Goal: Task Accomplishment & Management: Manage account settings

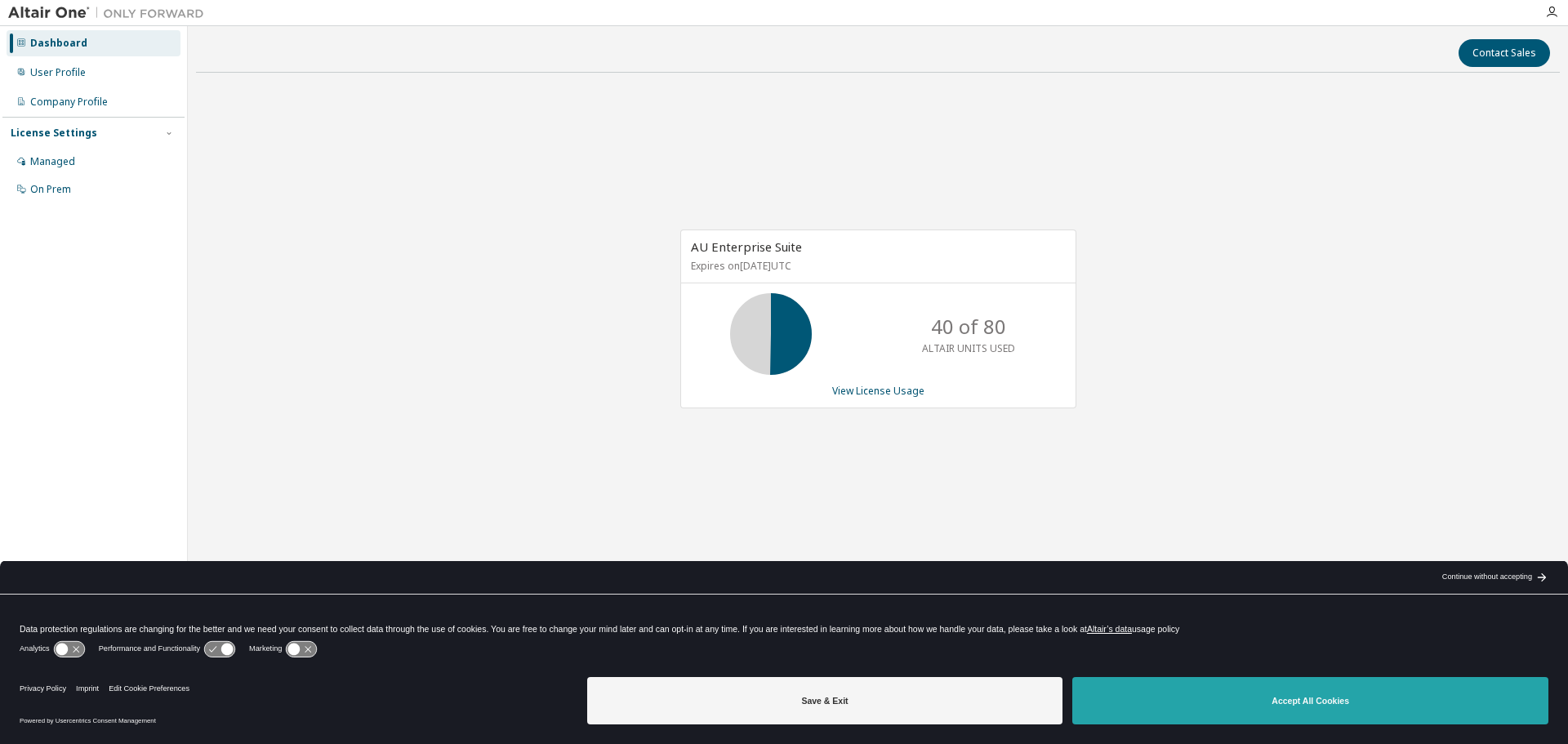
click at [1262, 701] on button "Accept All Cookies" at bounding box center [1311, 701] width 476 height 47
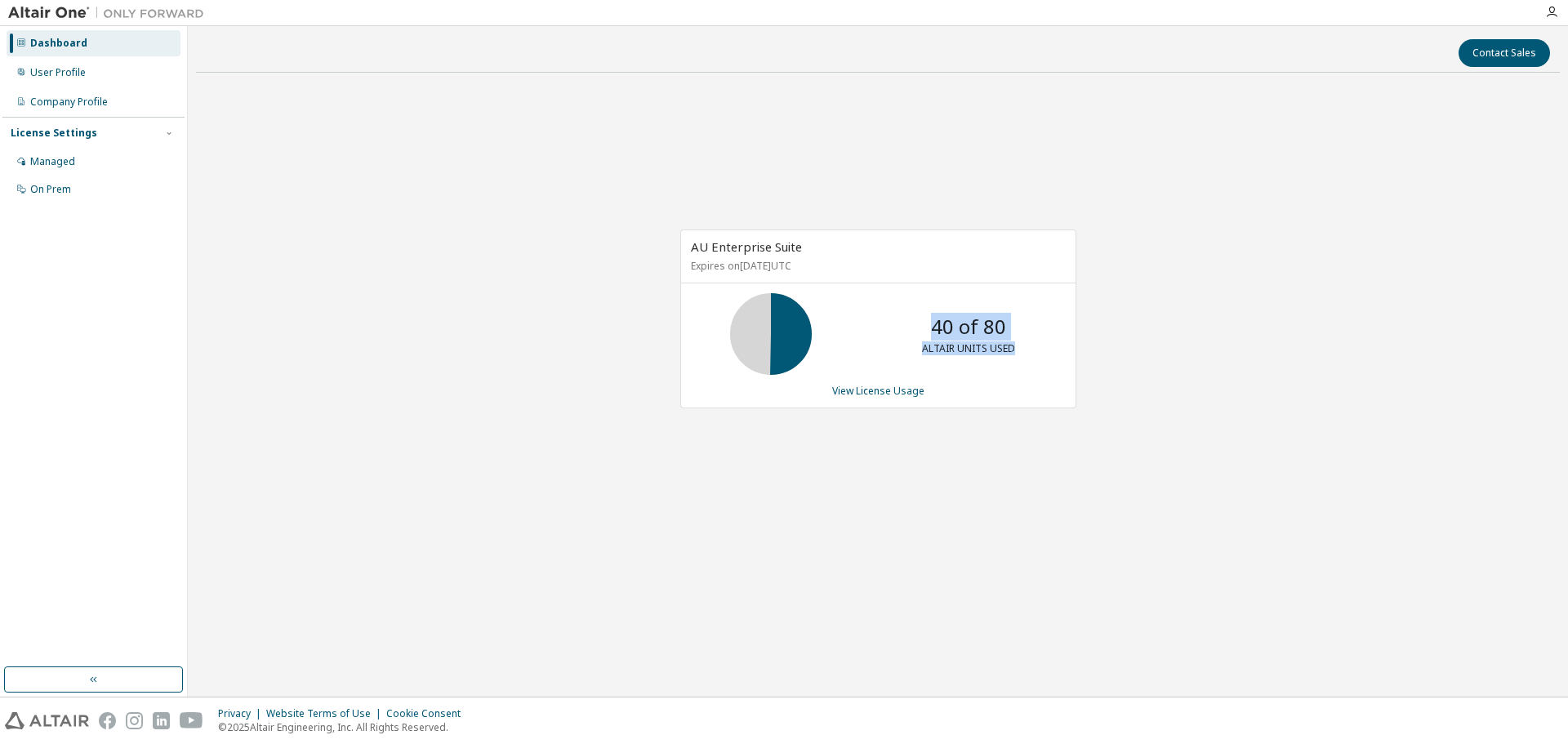
drag, startPoint x: 1011, startPoint y: 351, endPoint x: 932, endPoint y: 326, distance: 82.9
click at [932, 326] on div "40 of 80 ALTAIR UNITS USED" at bounding box center [969, 334] width 130 height 81
click at [1123, 339] on div "AU Enterprise Suite Expires on [DATE] UTC 40 of 80 ALTAIR UNITS USED View Licen…" at bounding box center [878, 328] width 1364 height 483
drag, startPoint x: 1032, startPoint y: 355, endPoint x: 942, endPoint y: 328, distance: 94.0
click at [942, 328] on div "40 of 80 ALTAIR UNITS USED" at bounding box center [969, 334] width 130 height 81
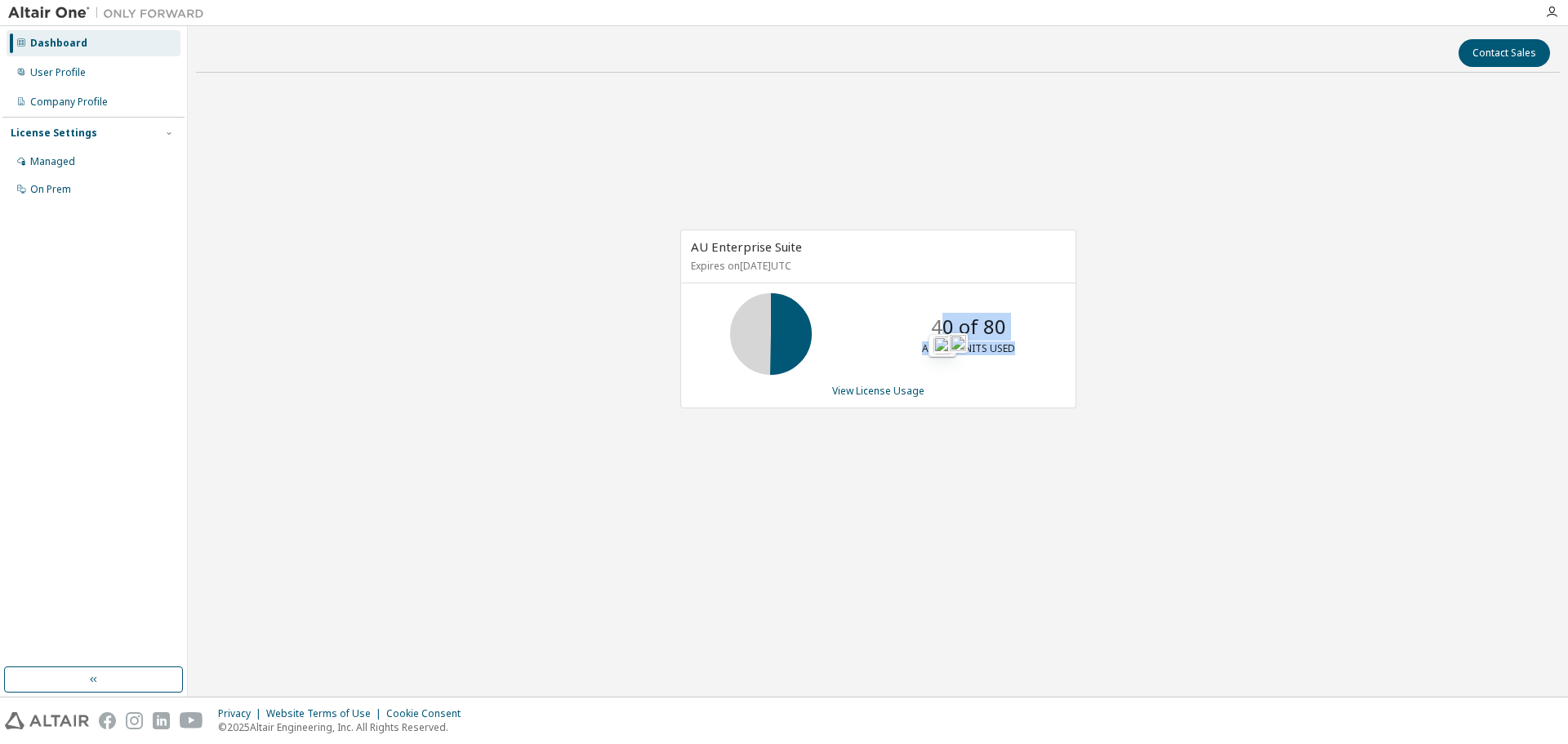
click at [1291, 339] on div "AU Enterprise Suite Expires on September 1, 2026 UTC 40 of 80 ALTAIR UNITS USED…" at bounding box center [878, 328] width 1364 height 483
click at [865, 396] on link "View License Usage" at bounding box center [878, 390] width 92 height 14
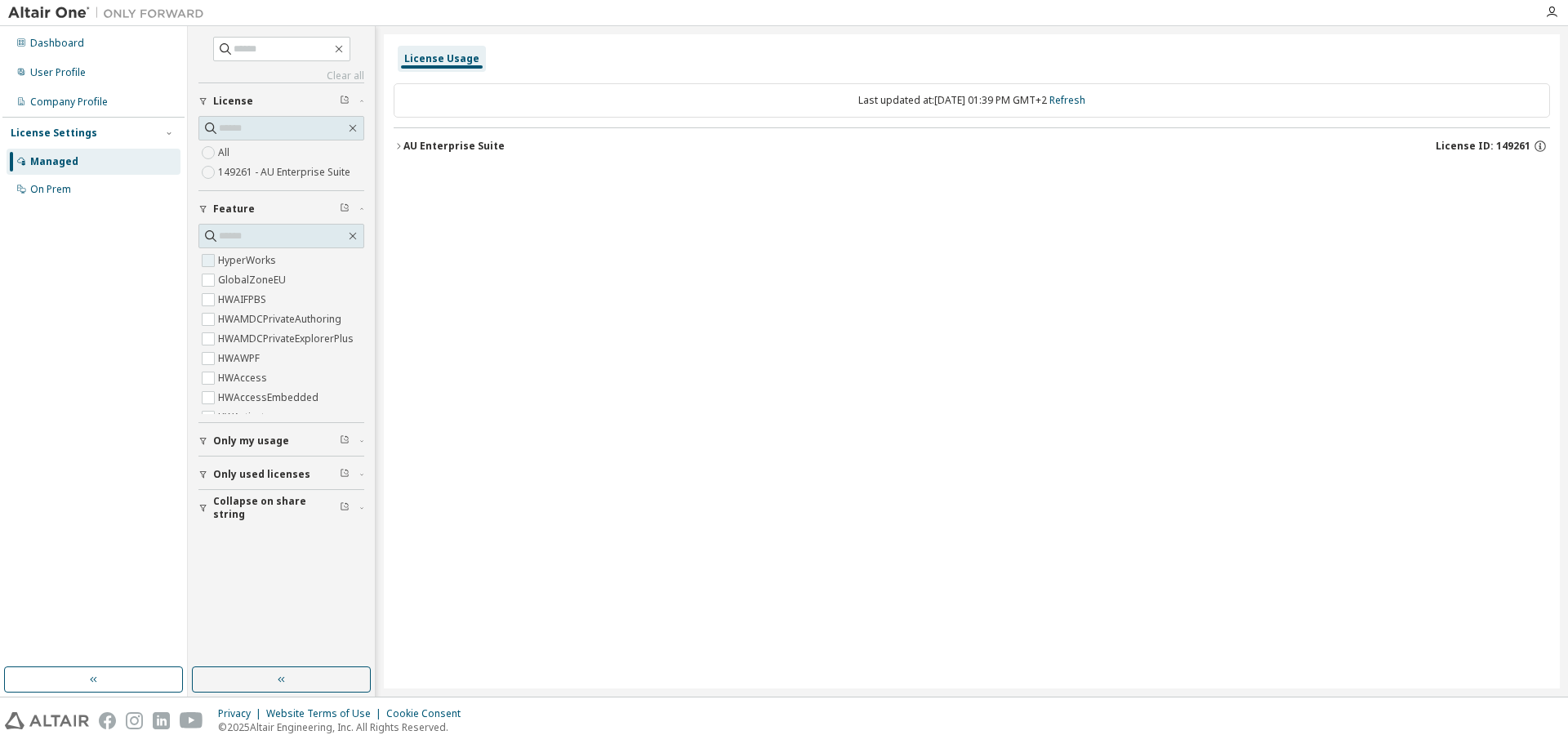
click at [225, 262] on label "HyperWorks" at bounding box center [249, 261] width 62 height 20
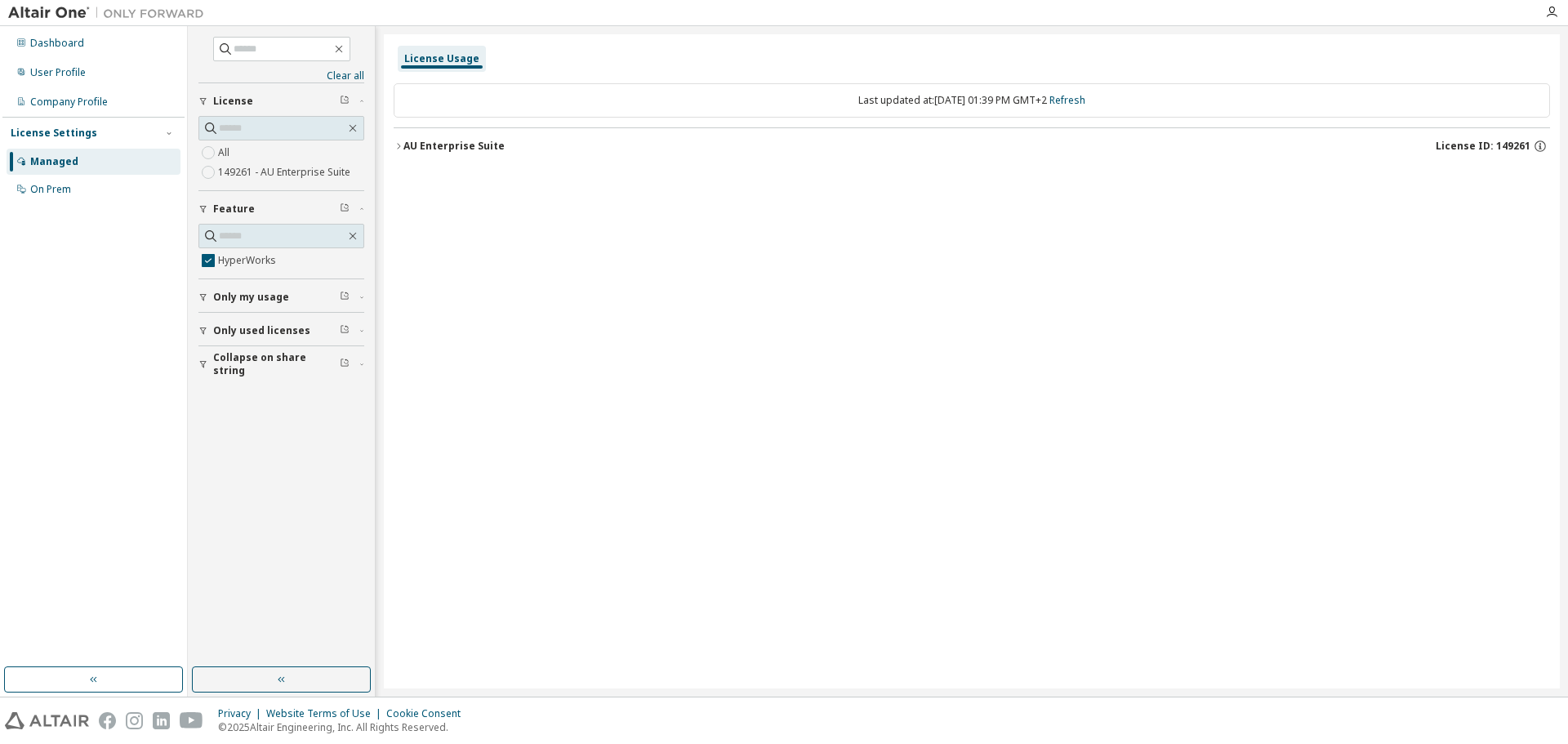
click at [425, 149] on div "AU Enterprise Suite" at bounding box center [454, 146] width 101 height 13
click at [435, 180] on div "HyperWorks" at bounding box center [492, 179] width 147 height 14
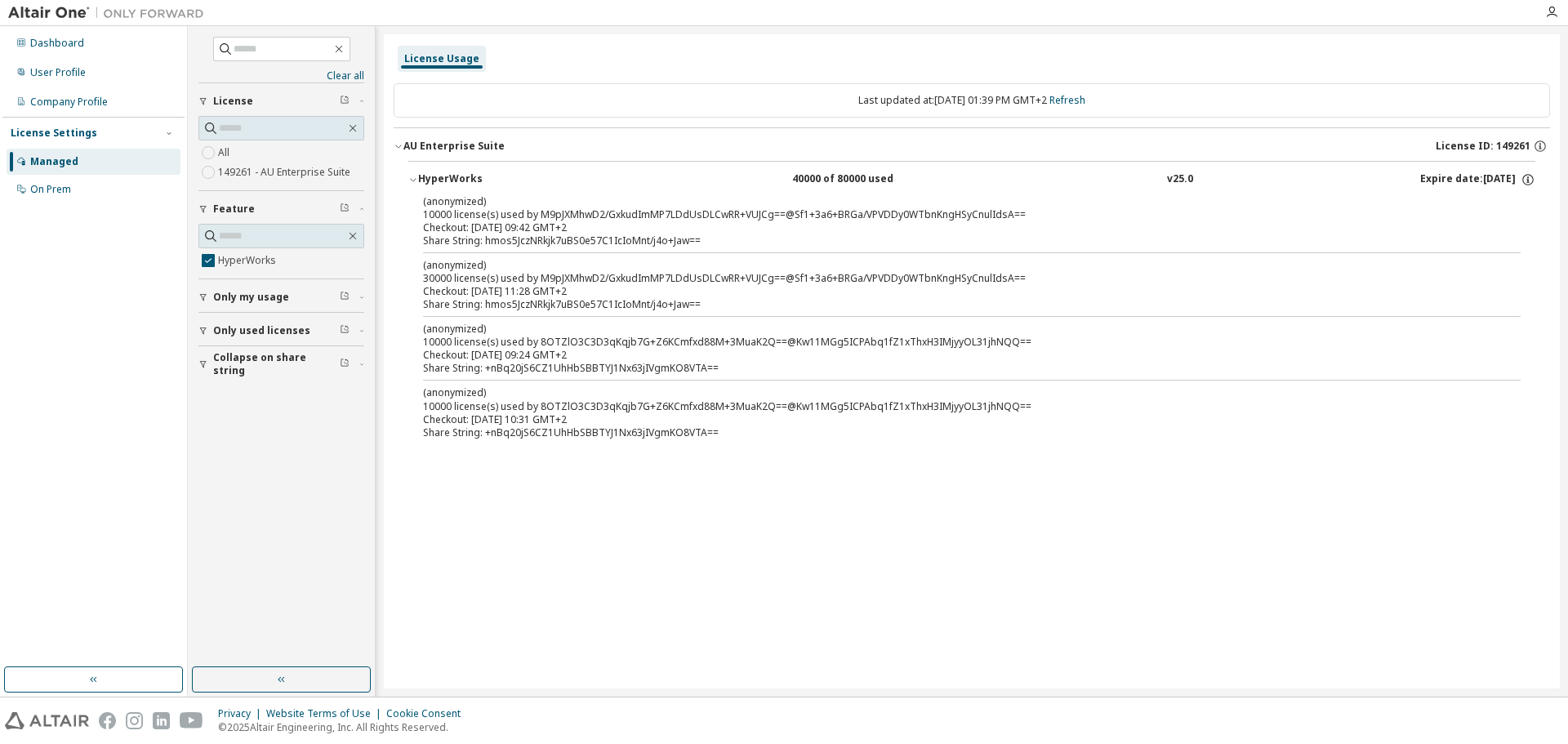
click at [464, 176] on div "HyperWorks" at bounding box center [492, 179] width 147 height 14
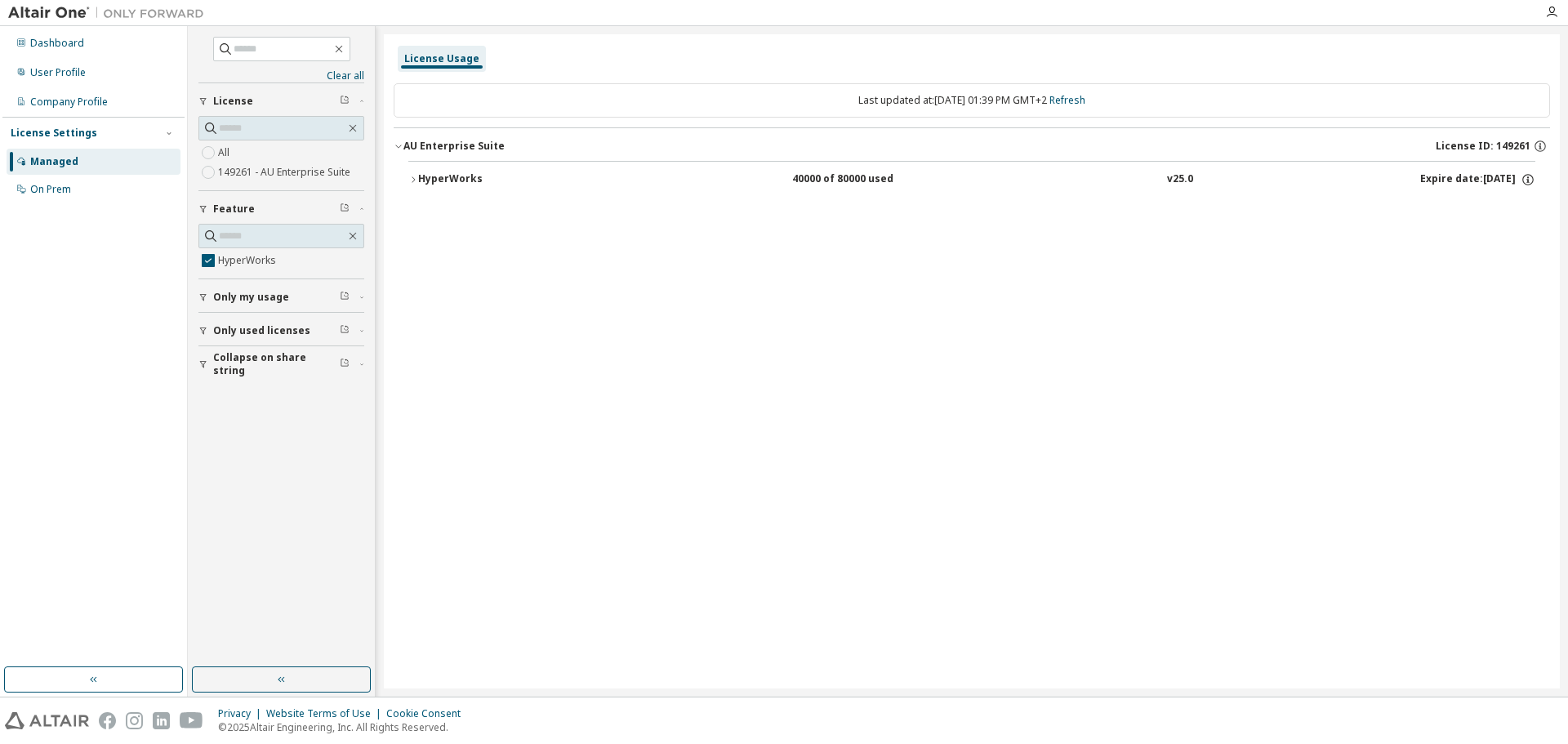
click at [459, 150] on div "AU Enterprise Suite" at bounding box center [454, 146] width 101 height 13
click at [55, 163] on div "Managed" at bounding box center [53, 161] width 48 height 13
click at [59, 190] on div "On Prem" at bounding box center [50, 189] width 41 height 13
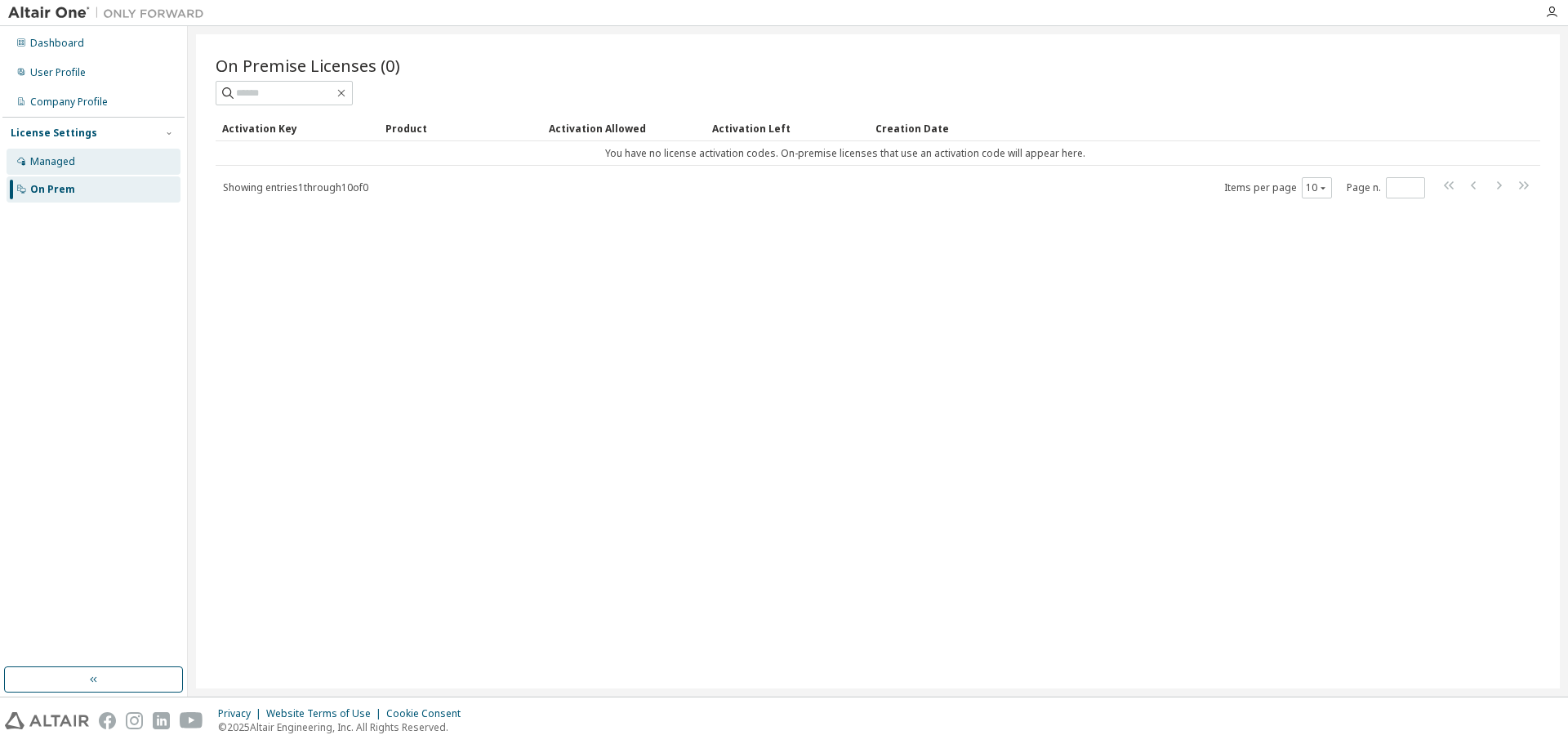
click at [80, 155] on div "Managed" at bounding box center [93, 161] width 174 height 26
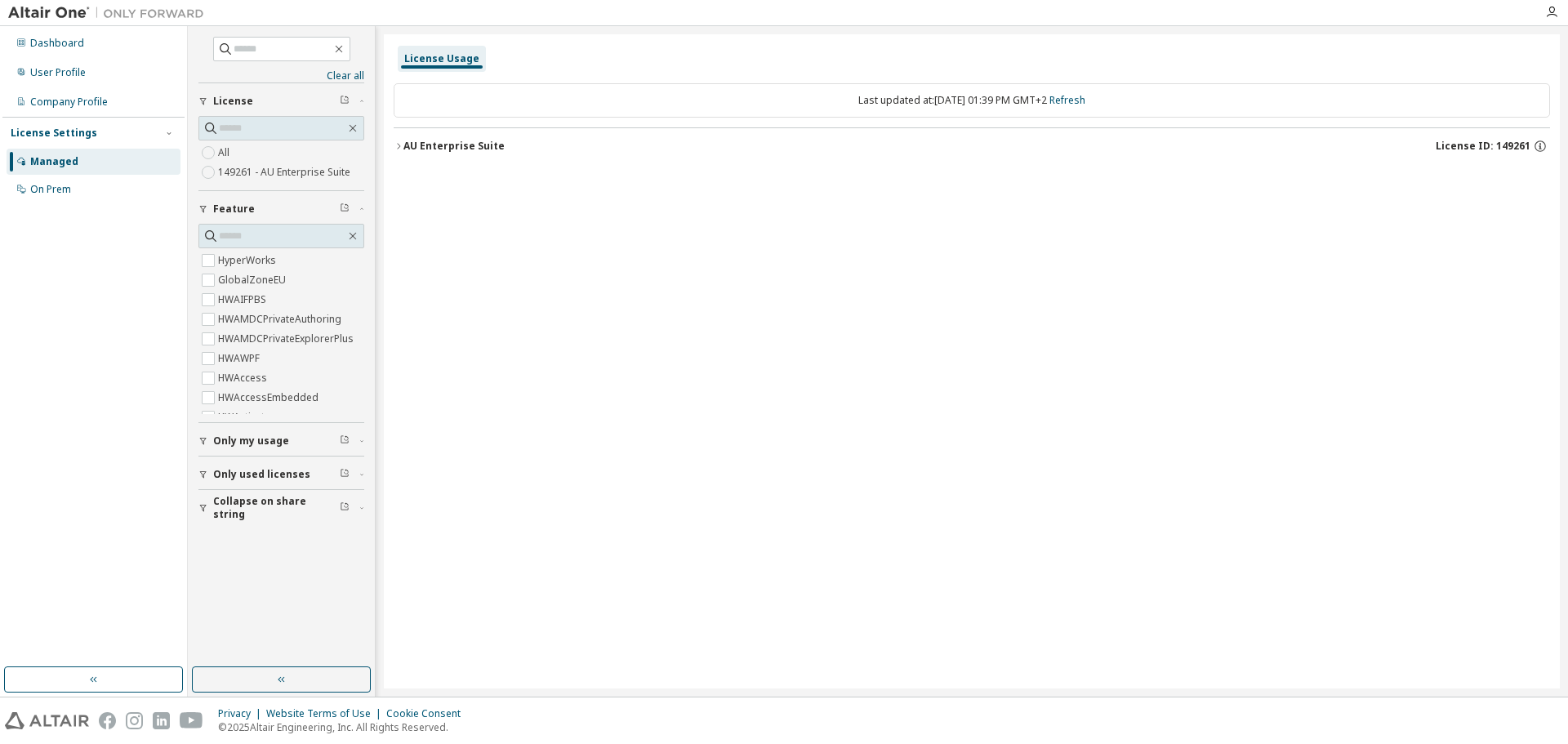
click at [741, 215] on div "License Usage Last updated at: Tue 2025-09-09 01:39 PM GMT+2 Refresh AU Enterpr…" at bounding box center [971, 361] width 1176 height 654
click at [102, 57] on div "Dashboard User Profile Company Profile License Settings Managed On Prem" at bounding box center [93, 117] width 182 height 176
click at [85, 46] on div "Dashboard" at bounding box center [93, 43] width 174 height 26
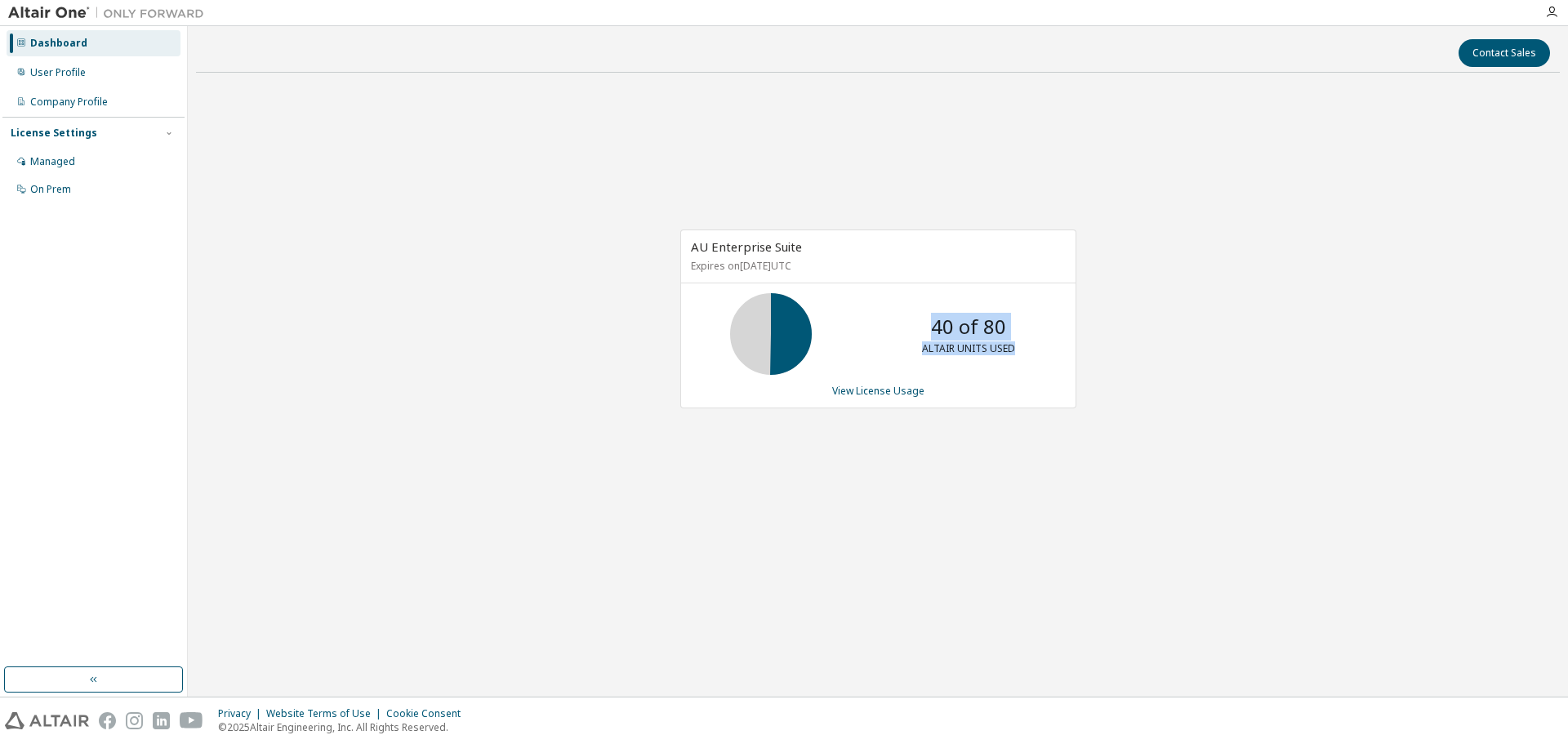
drag, startPoint x: 1021, startPoint y: 347, endPoint x: 906, endPoint y: 313, distance: 119.9
click at [906, 313] on div "40 of 80 ALTAIR UNITS USED" at bounding box center [969, 334] width 130 height 81
click at [1171, 371] on div "AU Enterprise Suite Expires on September 1, 2026 UTC 40 of 80 ALTAIR UNITS USED…" at bounding box center [878, 328] width 1364 height 483
click at [880, 388] on link "View License Usage" at bounding box center [878, 390] width 92 height 14
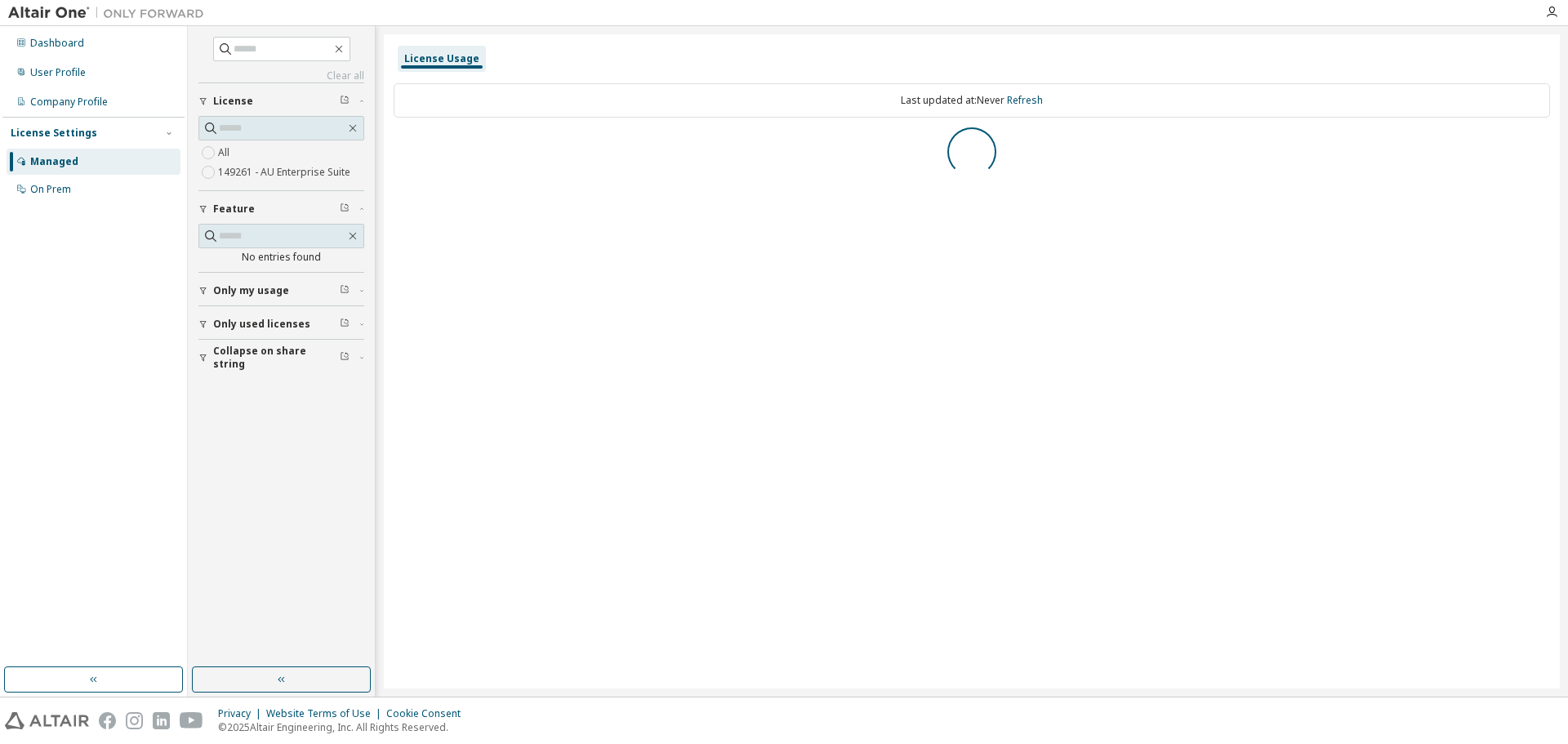
click at [111, 260] on div "Dashboard User Profile Company Profile License Settings Managed On Prem" at bounding box center [93, 347] width 182 height 636
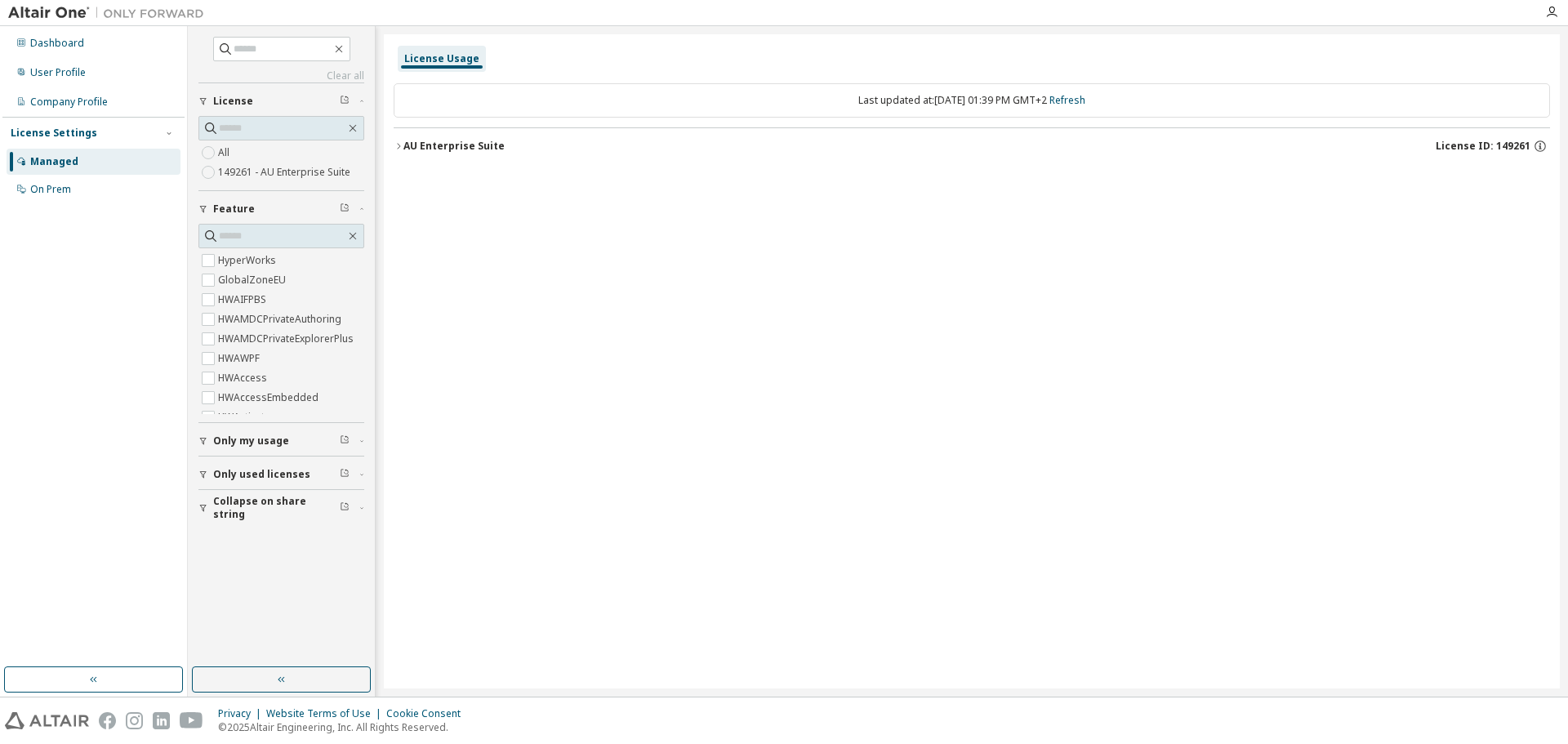
click at [283, 175] on label "149261 - AU Enterprise Suite" at bounding box center [286, 173] width 136 height 20
click at [243, 264] on label "HyperWorks" at bounding box center [249, 261] width 62 height 20
click at [477, 145] on div "AU Enterprise Suite" at bounding box center [454, 146] width 101 height 13
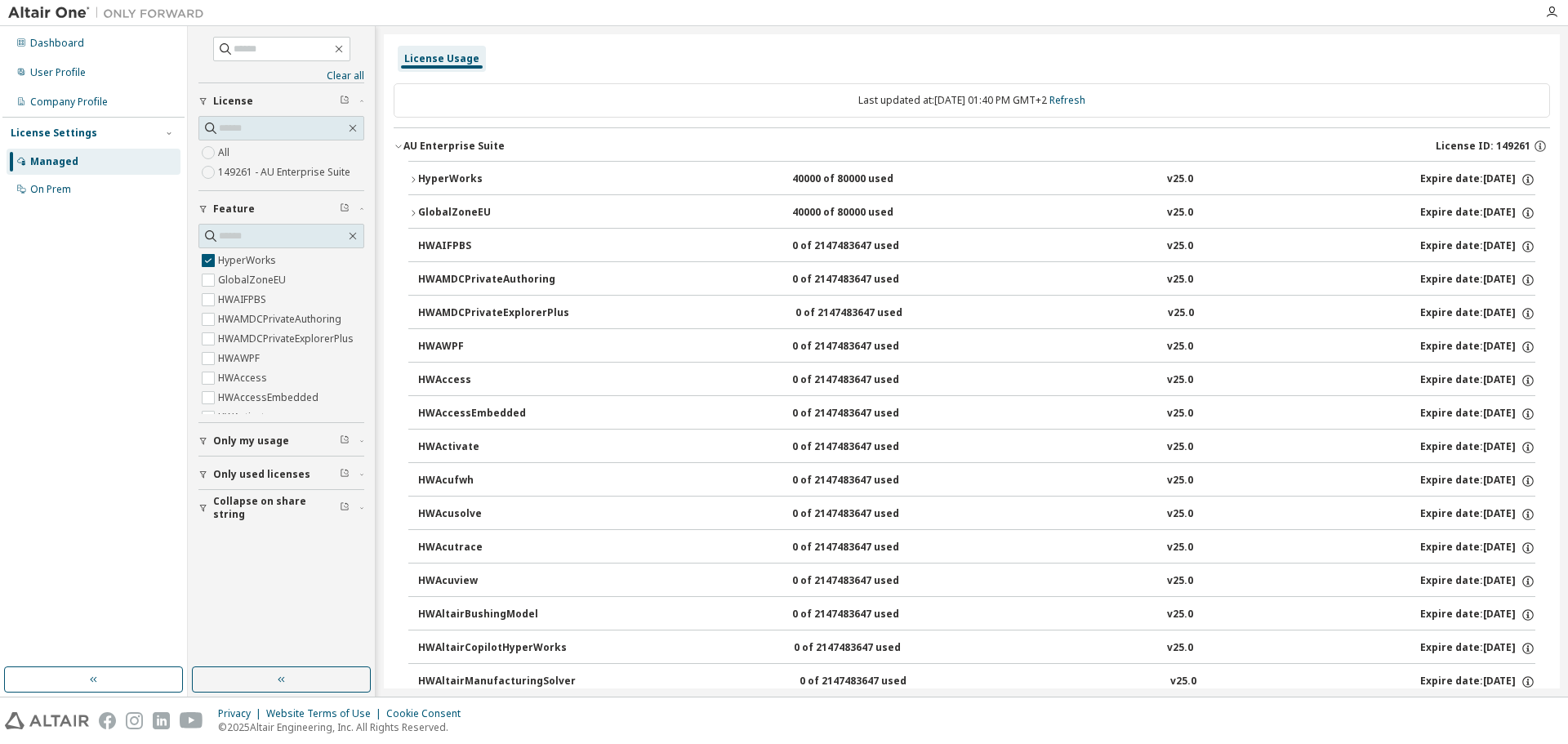
click at [420, 177] on div "HyperWorks" at bounding box center [492, 179] width 147 height 14
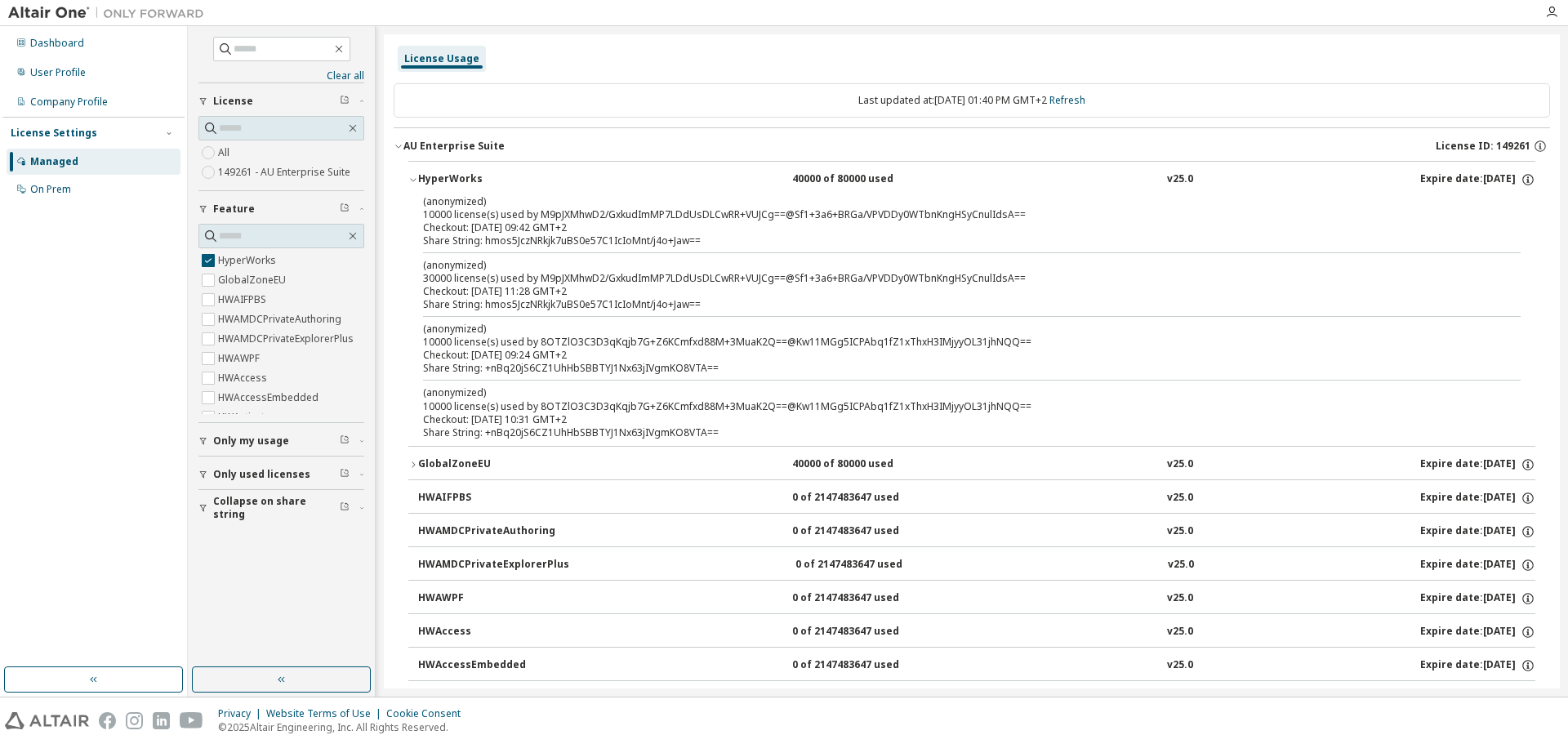
click at [557, 225] on div "Checkout: 2025-09-09 09:42 GMT+2" at bounding box center [951, 228] width 1058 height 13
click at [79, 74] on div "User Profile" at bounding box center [57, 72] width 55 height 13
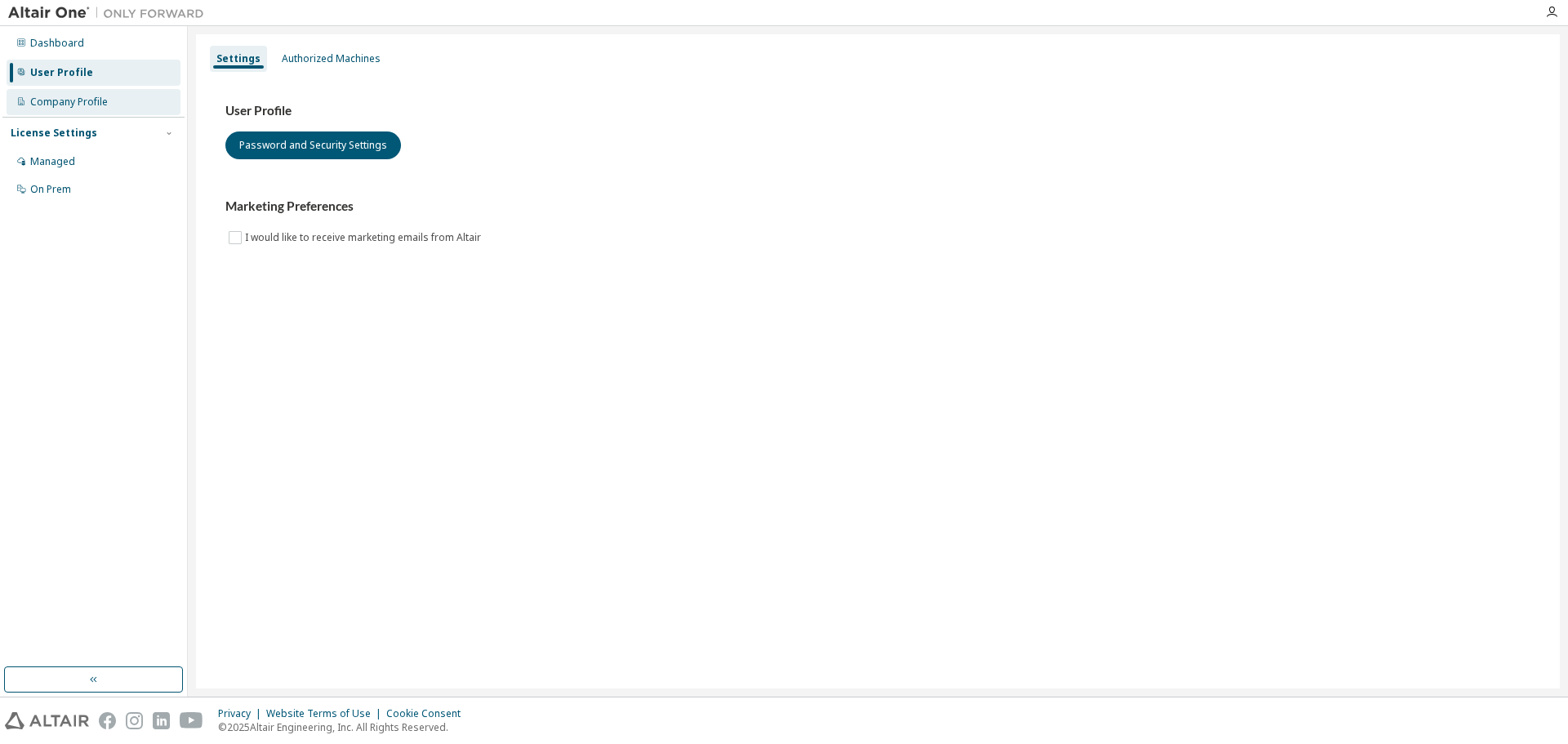
click at [84, 110] on div "Company Profile" at bounding box center [93, 101] width 174 height 26
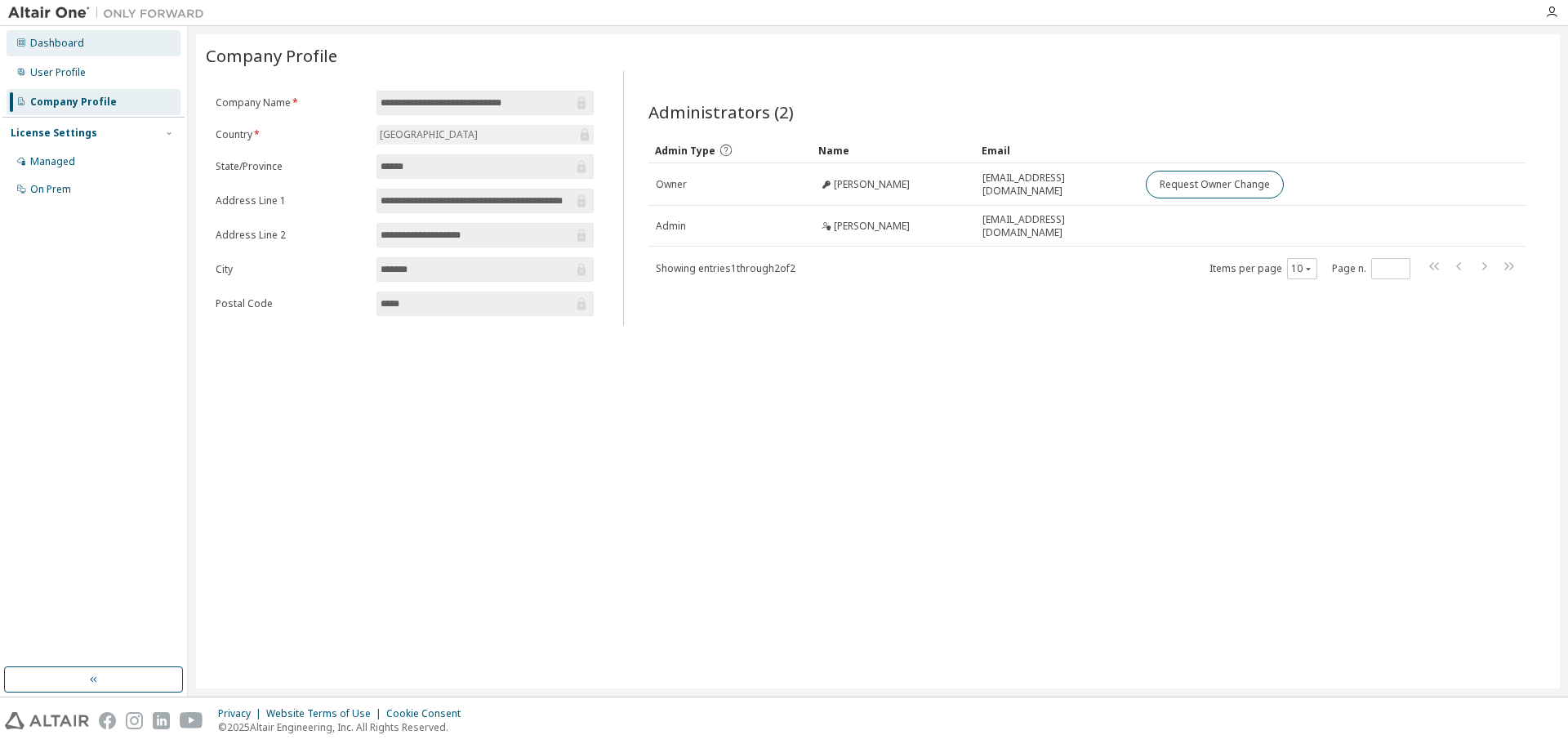
click at [79, 49] on div "Dashboard" at bounding box center [93, 43] width 174 height 26
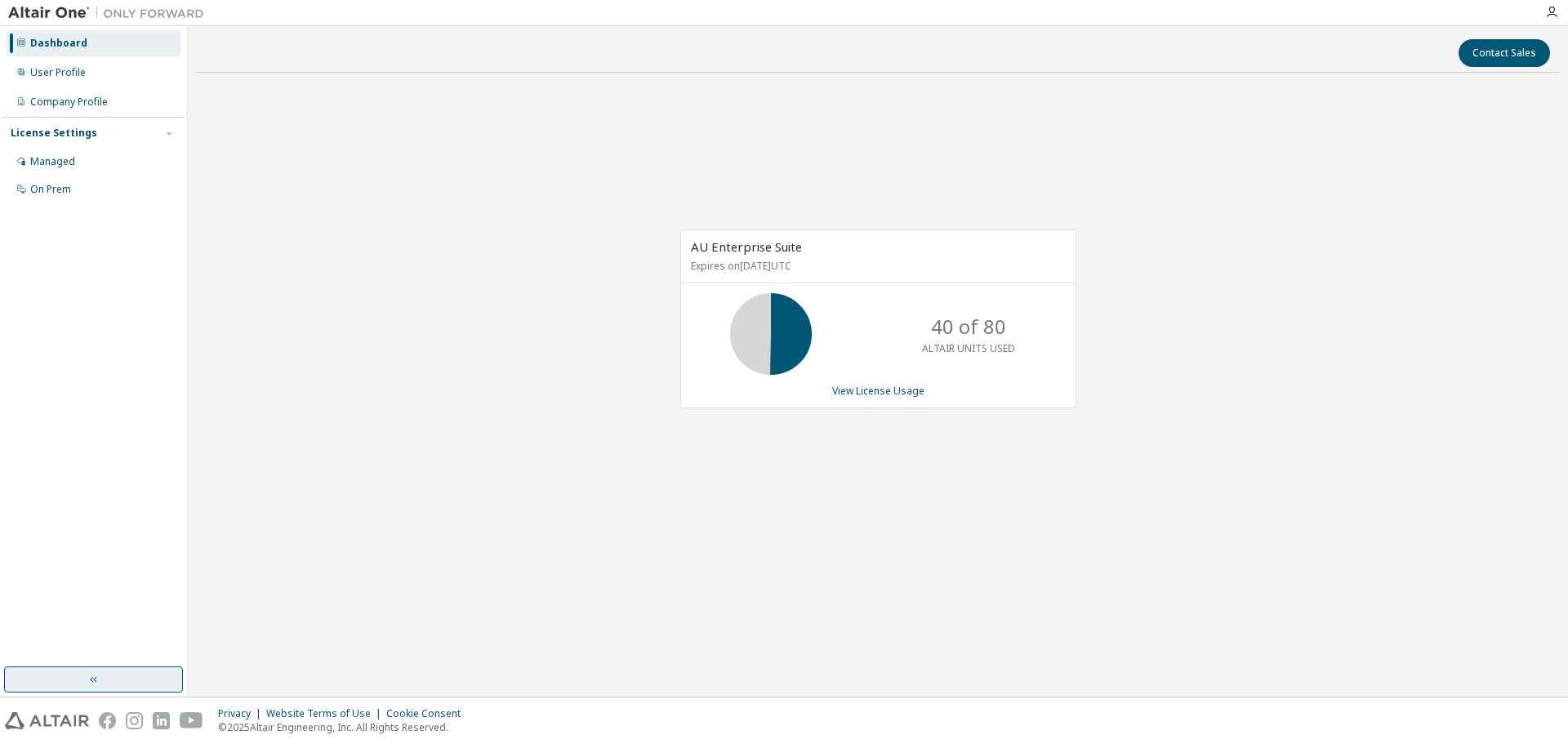
click at [93, 666] on button "button" at bounding box center [94, 679] width 179 height 26
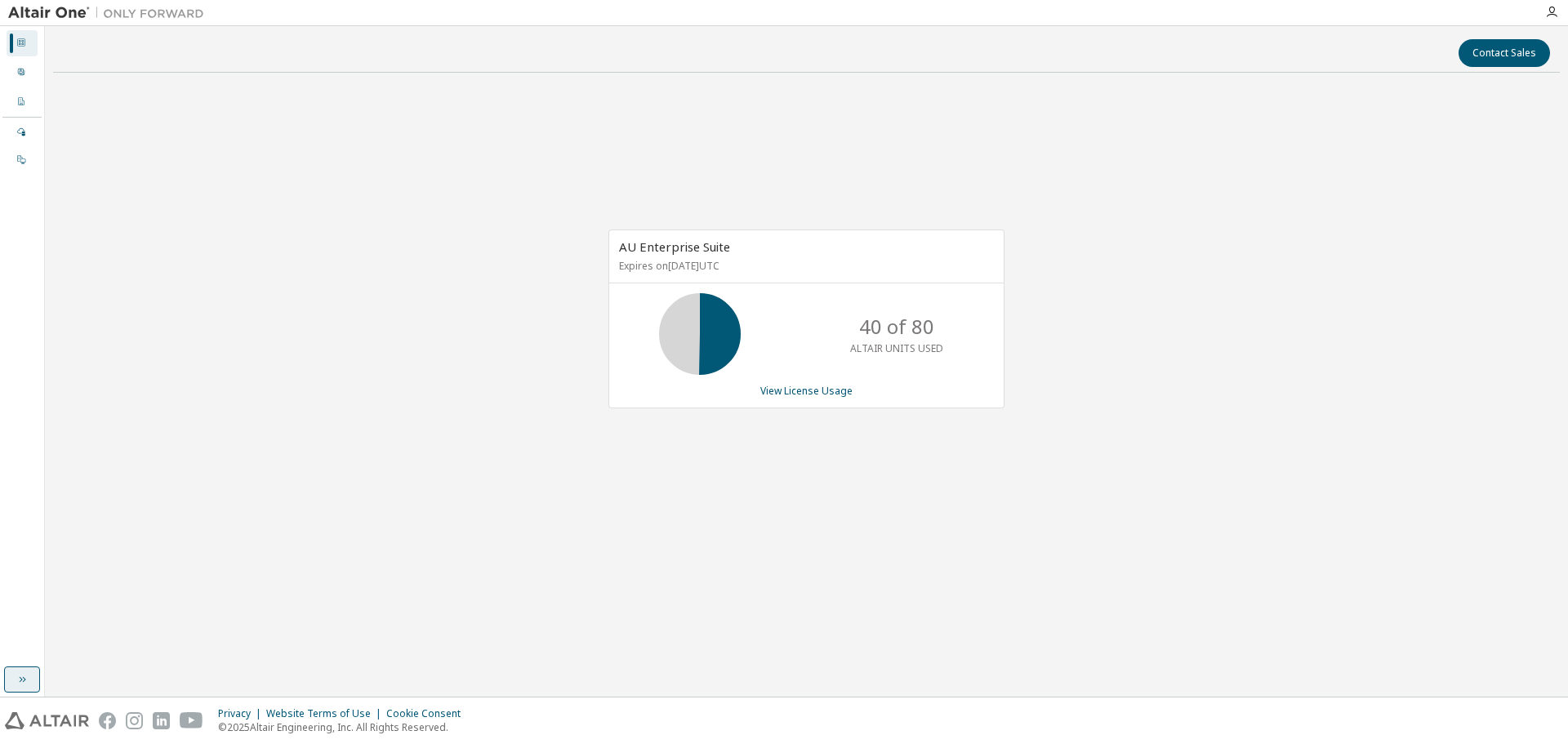
click at [14, 684] on button "button" at bounding box center [23, 679] width 36 height 26
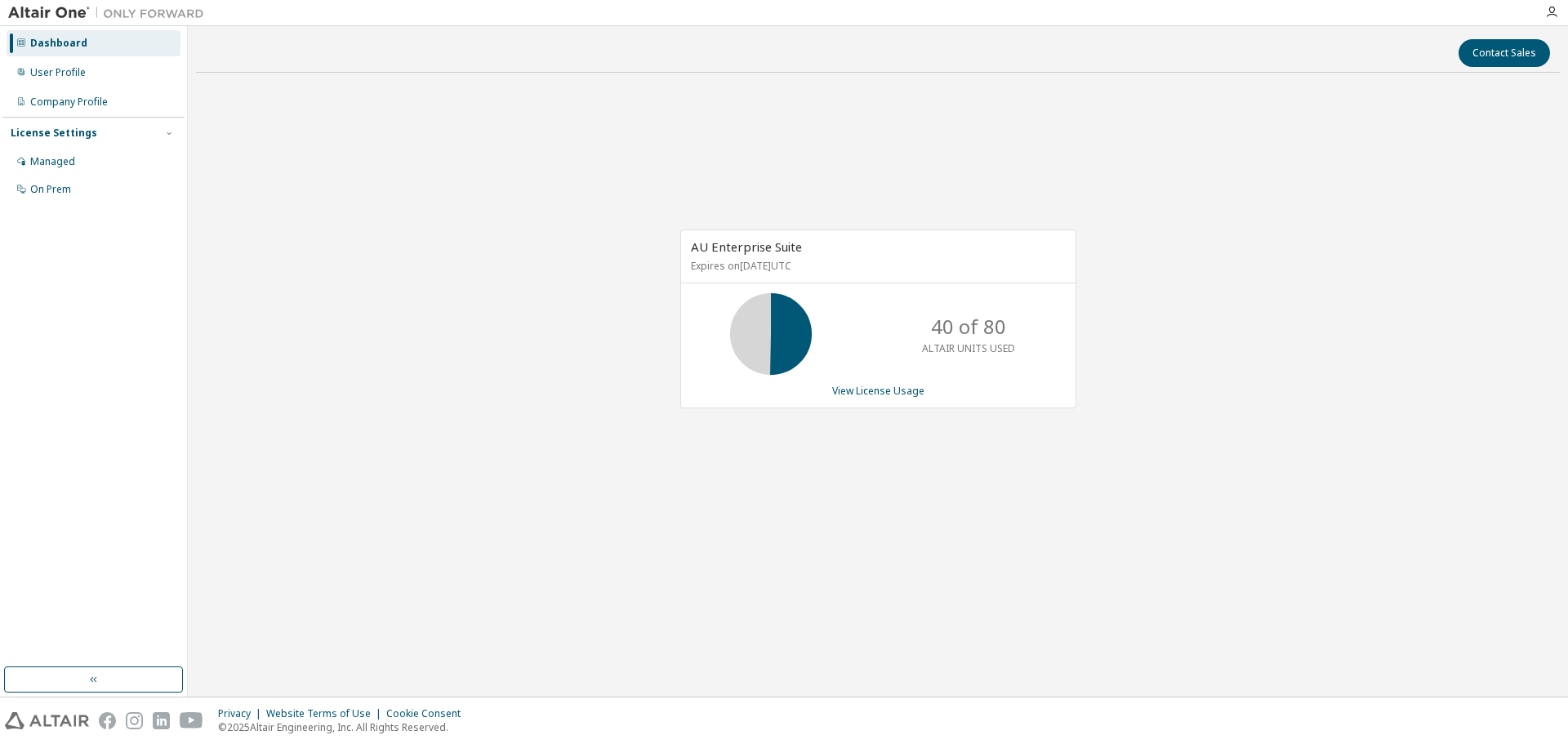
click at [1305, 367] on div "AU Enterprise Suite Expires on September 1, 2026 UTC 40 of 80 ALTAIR UNITS USED…" at bounding box center [878, 328] width 1364 height 483
click at [61, 13] on img at bounding box center [110, 13] width 205 height 16
drag, startPoint x: 505, startPoint y: 221, endPoint x: 489, endPoint y: 219, distance: 16.1
click at [502, 222] on div "AU Enterprise Suite Expires on September 1, 2026 UTC 40 of 80 ALTAIR UNITS USED…" at bounding box center [878, 328] width 1364 height 483
click at [64, 86] on div "Dashboard User Profile Company Profile License Settings Managed On Prem" at bounding box center [93, 117] width 182 height 176
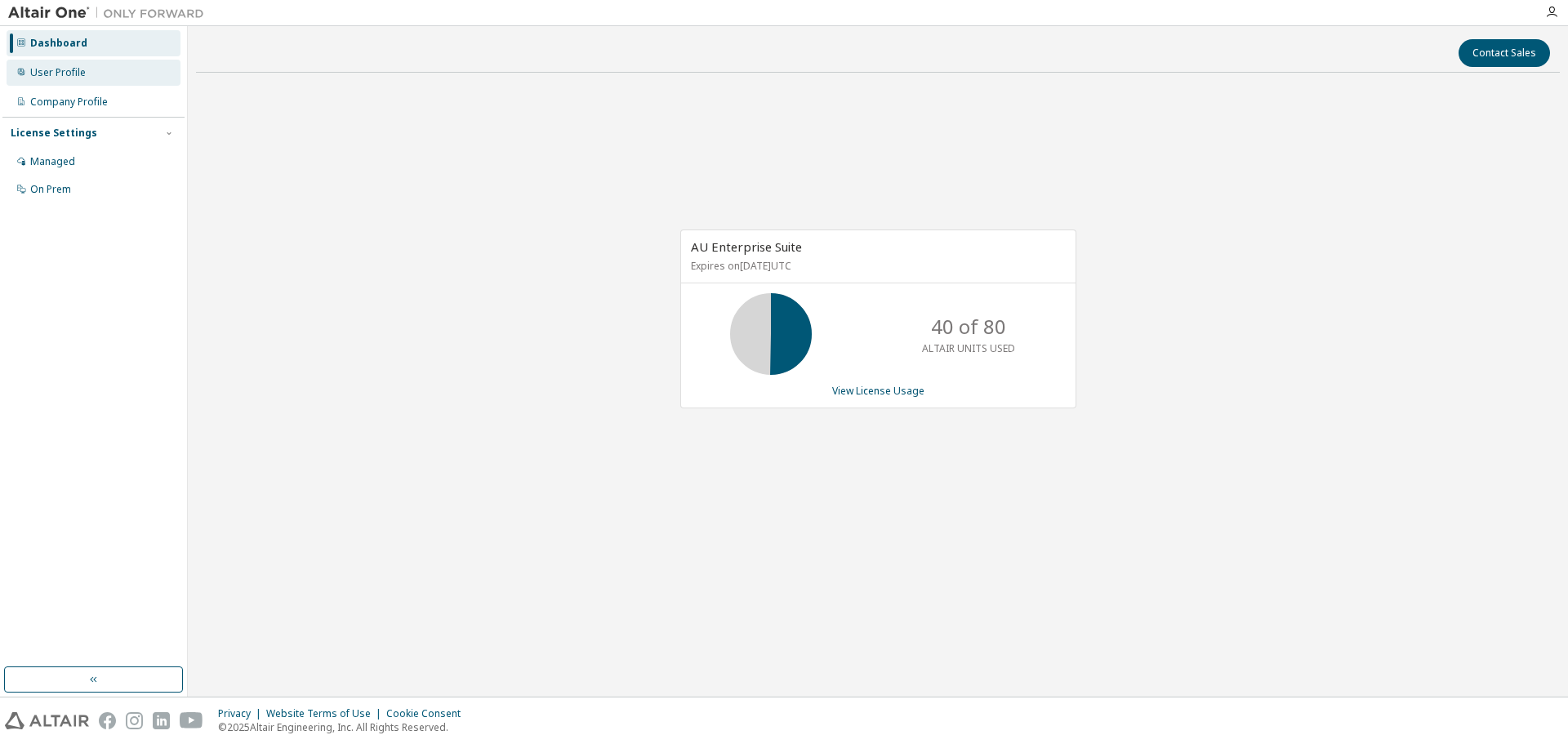
click at [67, 80] on div "User Profile" at bounding box center [93, 72] width 174 height 26
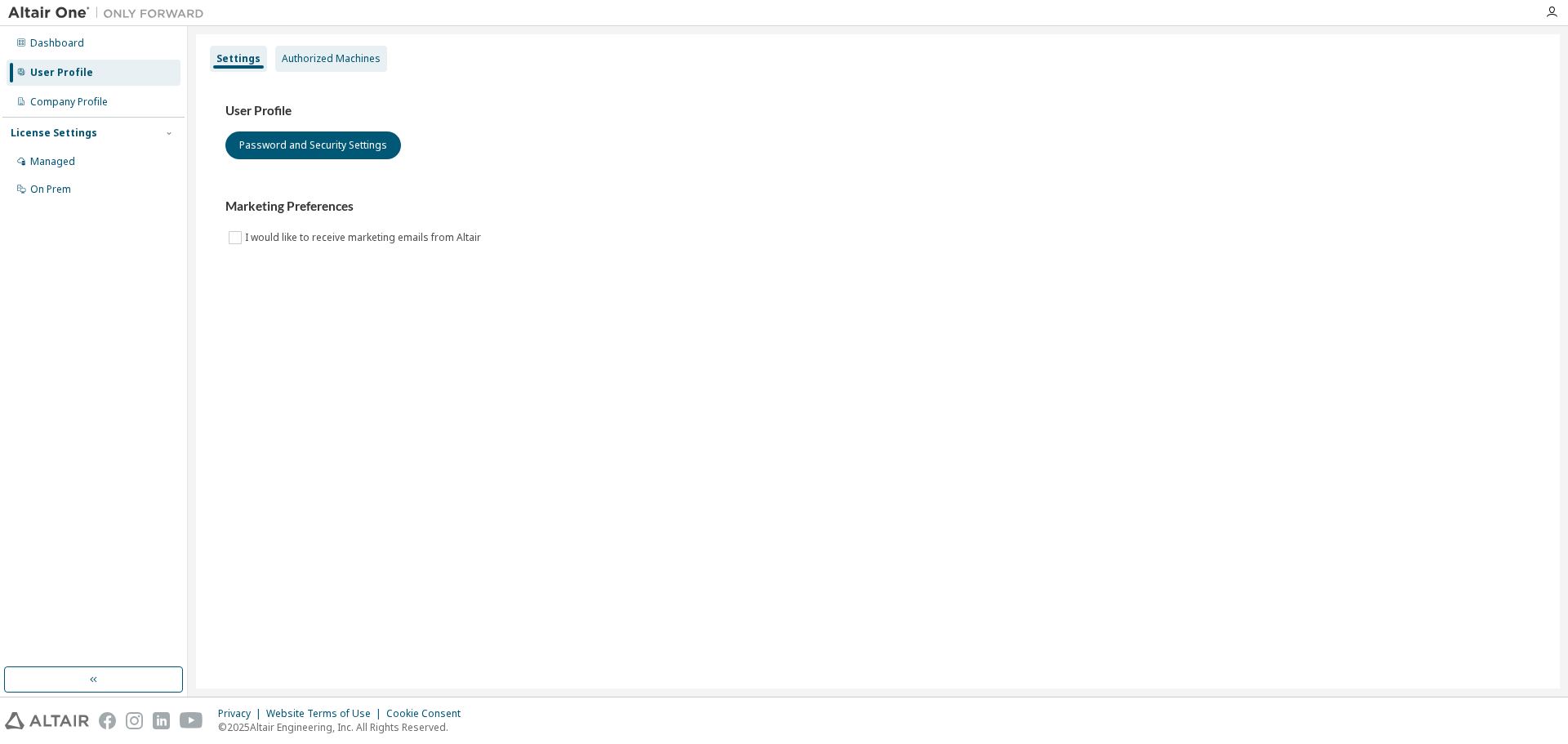
click at [307, 62] on div "Authorized Machines" at bounding box center [330, 59] width 99 height 13
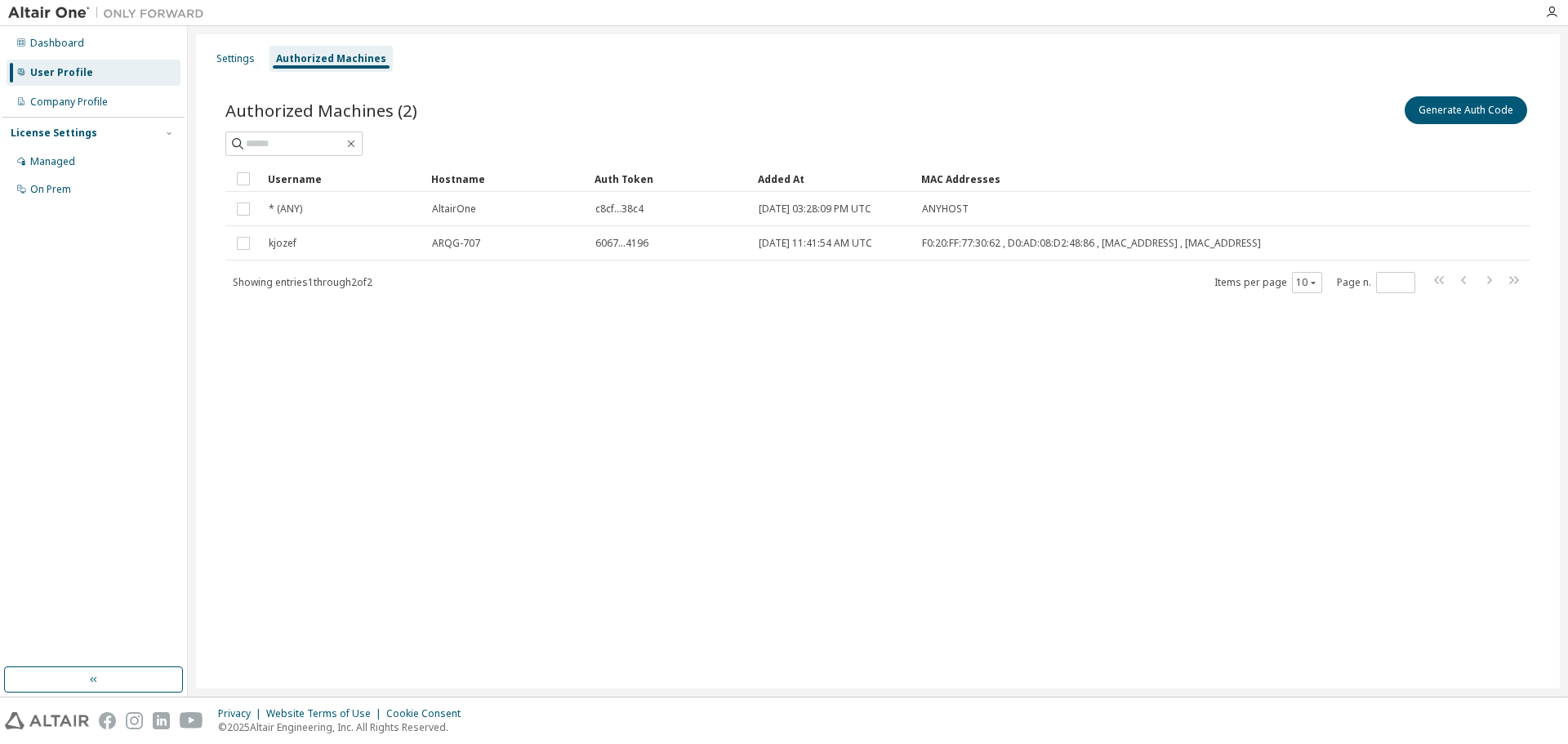
click at [674, 310] on div "Authorized Machines (2) Generate Auth Code Clear Load Save Save As Field Operat…" at bounding box center [877, 205] width 1344 height 263
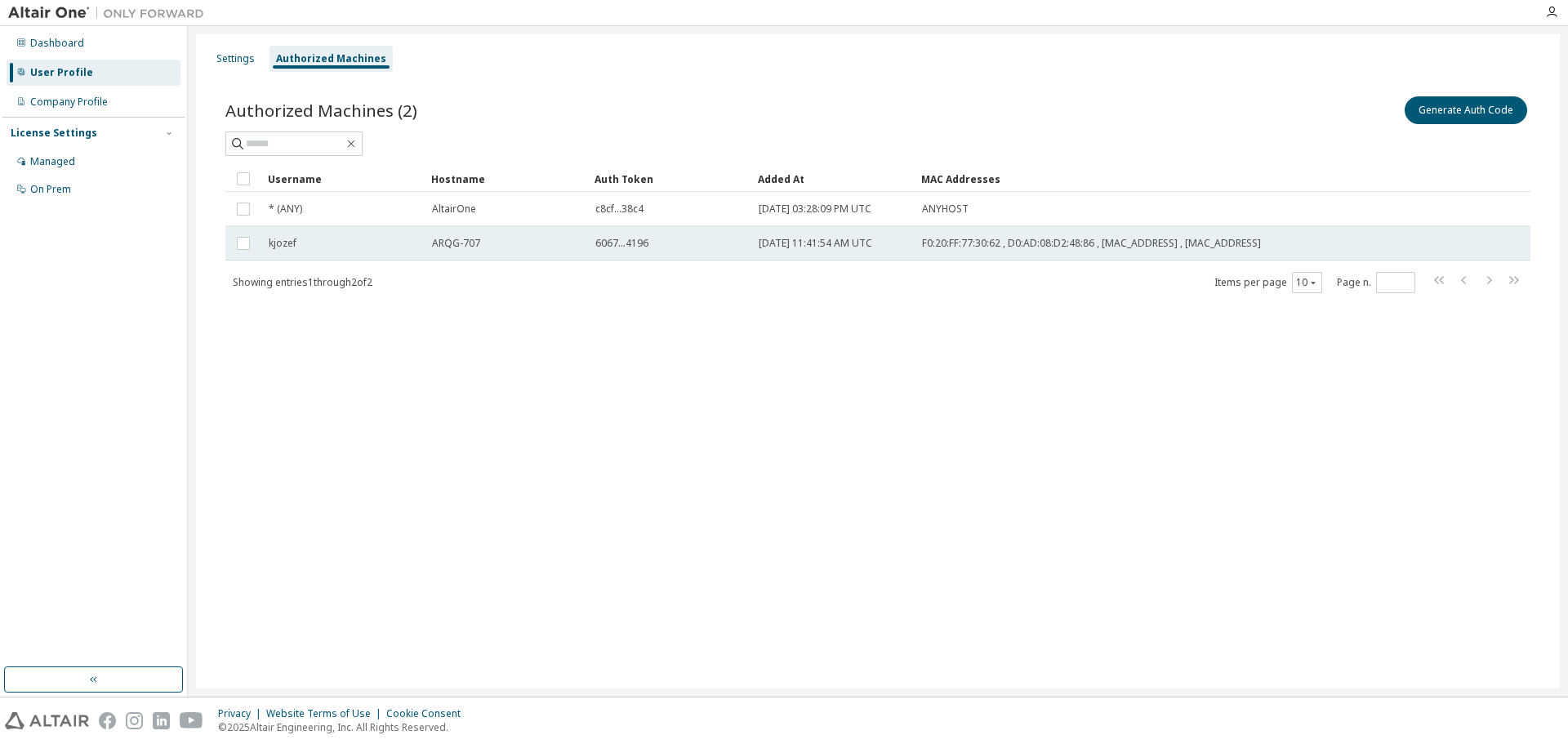
click at [311, 245] on div "kjozef" at bounding box center [343, 243] width 148 height 13
click at [608, 239] on span "6067...4196" at bounding box center [622, 243] width 53 height 13
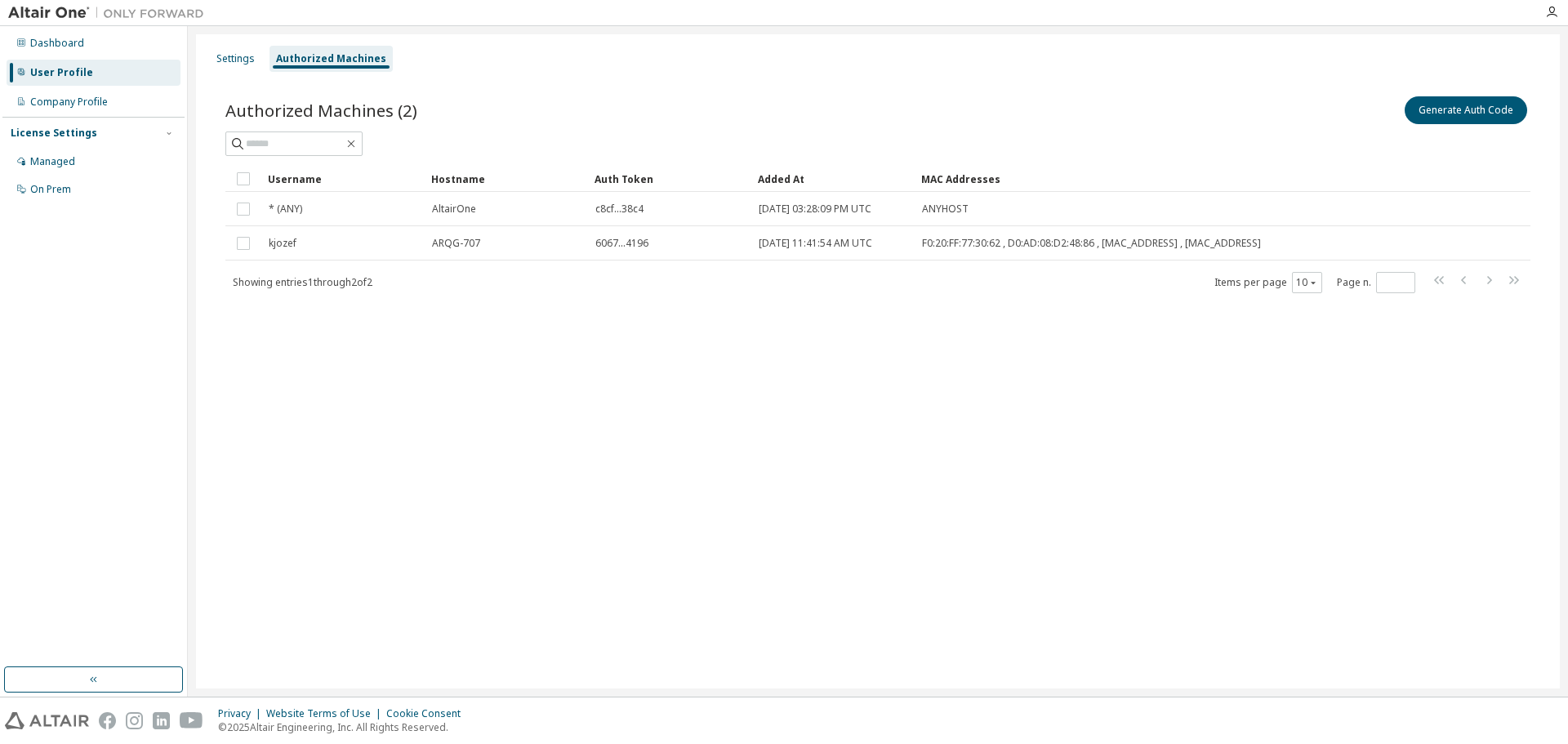
click at [608, 239] on span "6067...4196" at bounding box center [622, 243] width 53 height 13
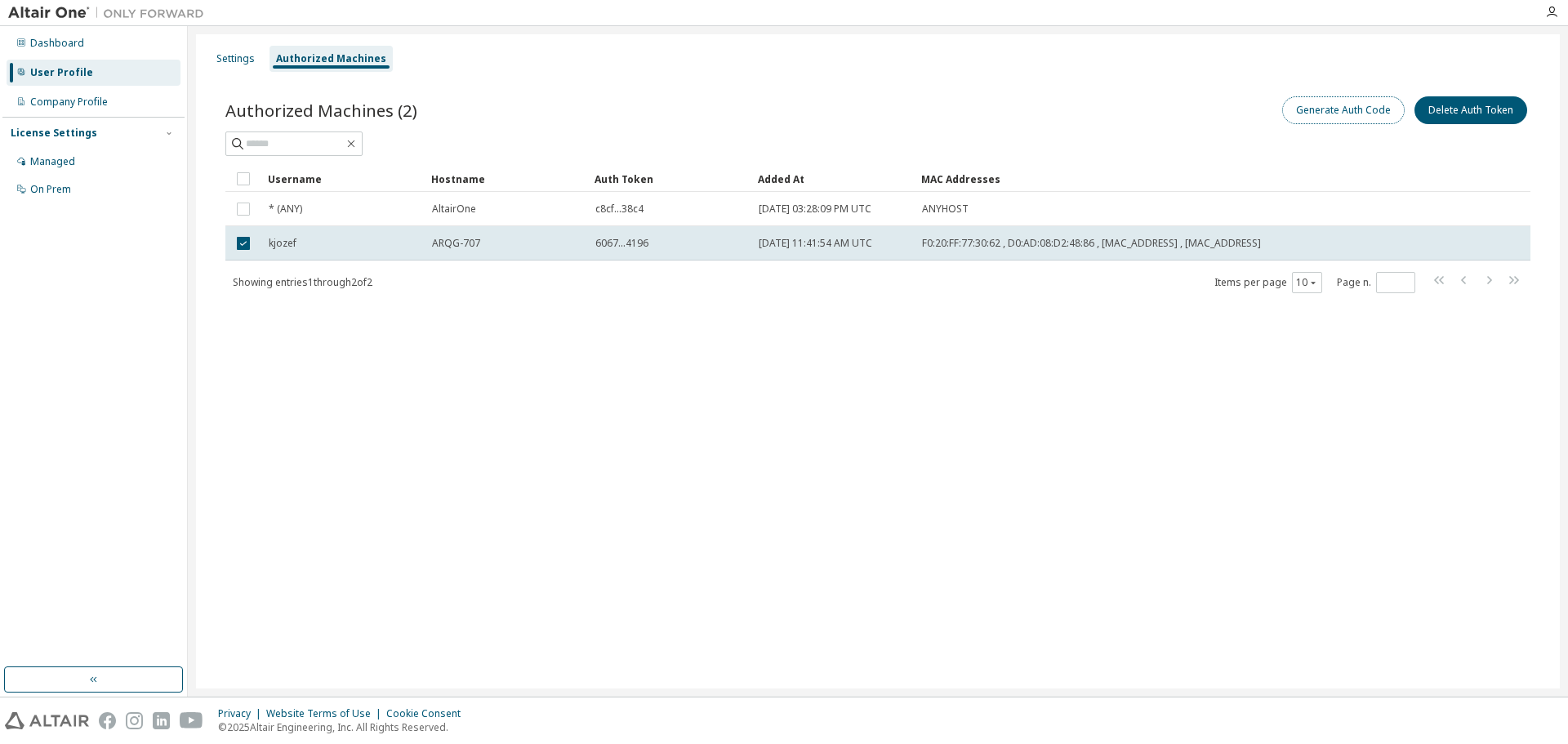
click at [1304, 104] on button "Generate Auth Code" at bounding box center [1343, 110] width 122 height 28
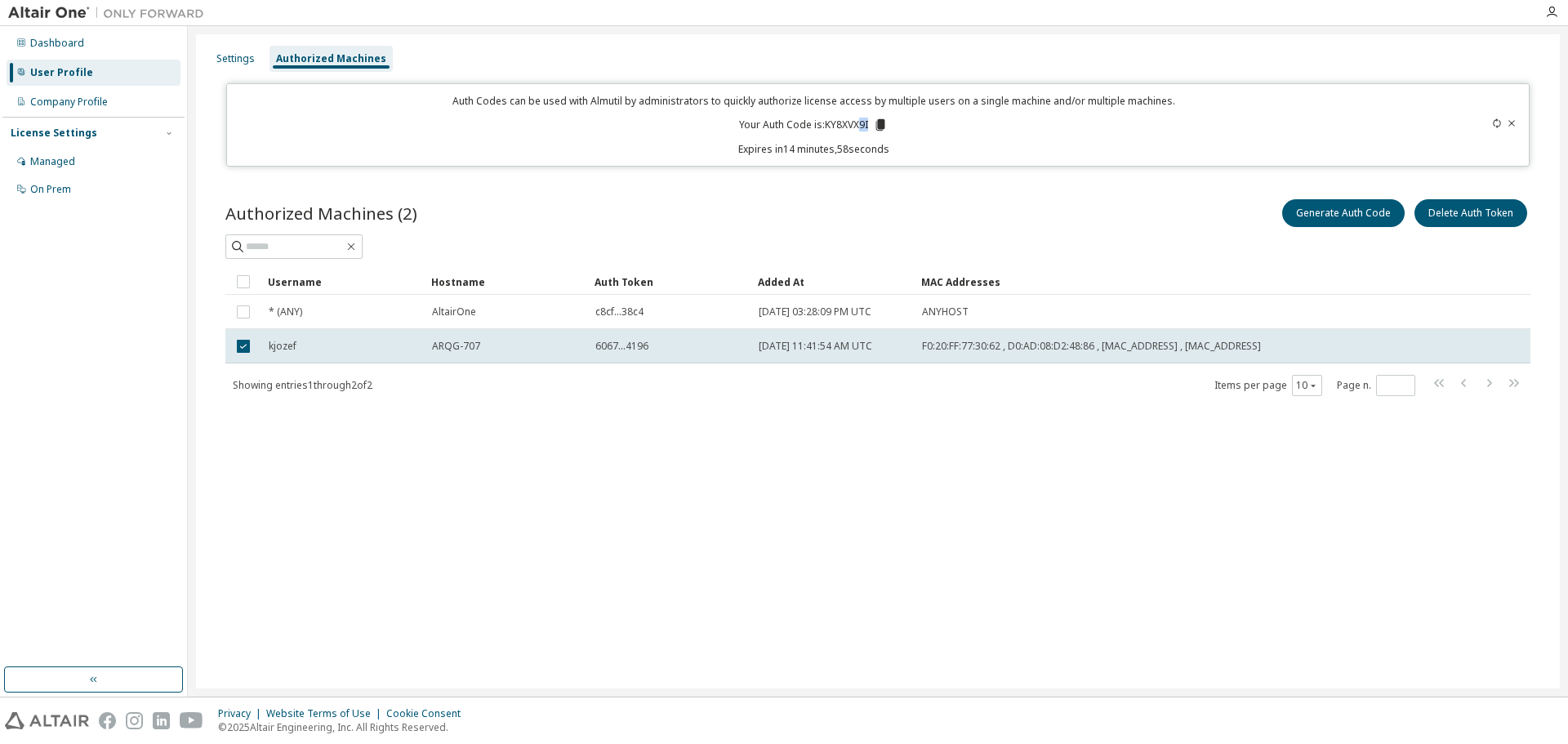
drag, startPoint x: 871, startPoint y: 124, endPoint x: 860, endPoint y: 124, distance: 11.0
click at [860, 124] on p "Your Auth Code is: KY8XVX9I" at bounding box center [814, 125] width 148 height 14
click at [882, 124] on icon at bounding box center [881, 125] width 9 height 12
drag, startPoint x: 430, startPoint y: 473, endPoint x: 455, endPoint y: 484, distance: 27.3
click at [430, 473] on div "Settings Authorized Machines Auth Codes can be used with Almutil by administrat…" at bounding box center [878, 361] width 1364 height 654
